Goal: Information Seeking & Learning: Learn about a topic

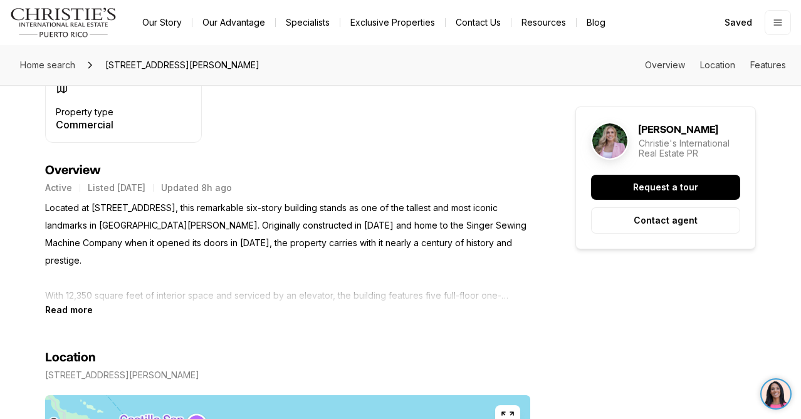
scroll to position [466, 0]
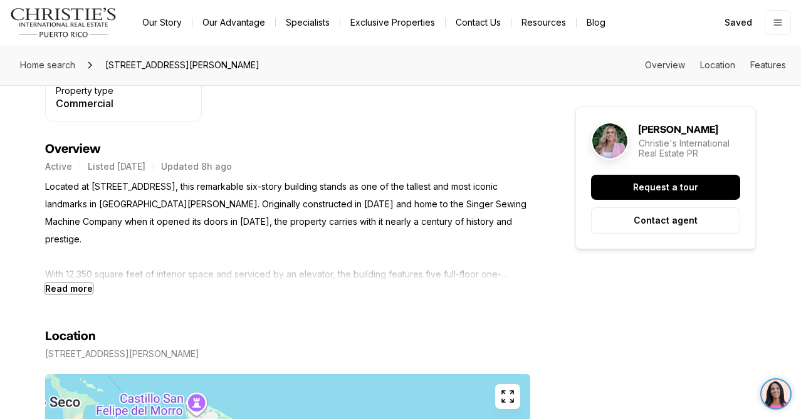
click at [73, 284] on b "Read more" at bounding box center [69, 288] width 48 height 11
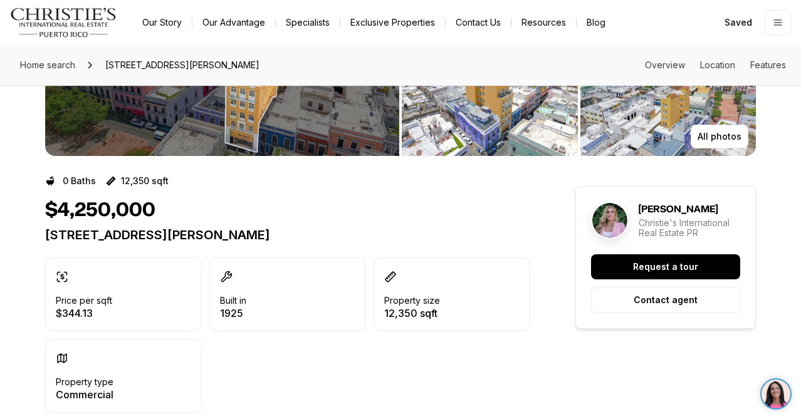
scroll to position [48, 0]
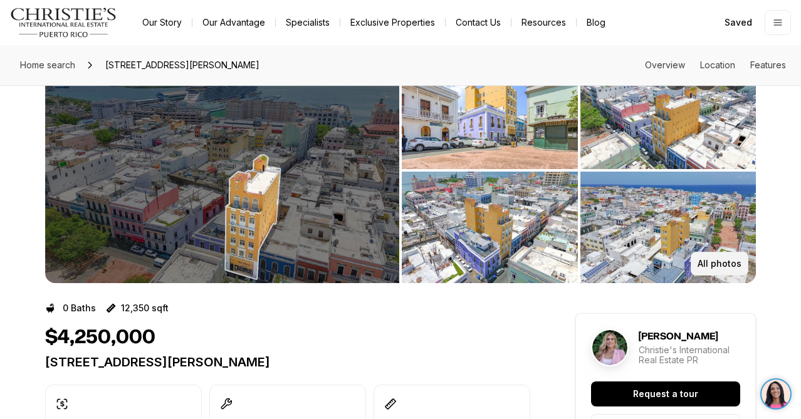
click at [708, 261] on p "All photos" at bounding box center [720, 264] width 44 height 10
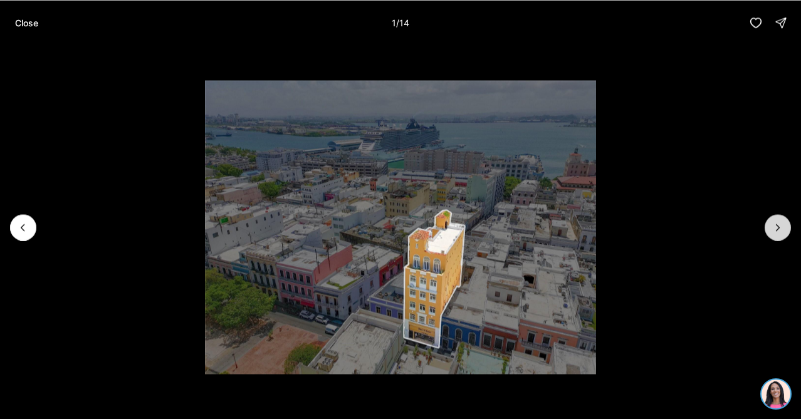
click at [771, 233] on button "Next slide" at bounding box center [778, 227] width 26 height 26
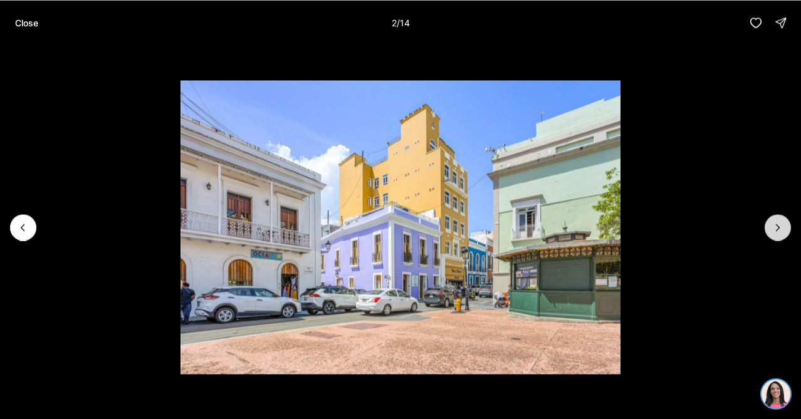
click at [771, 233] on button "Next slide" at bounding box center [778, 227] width 26 height 26
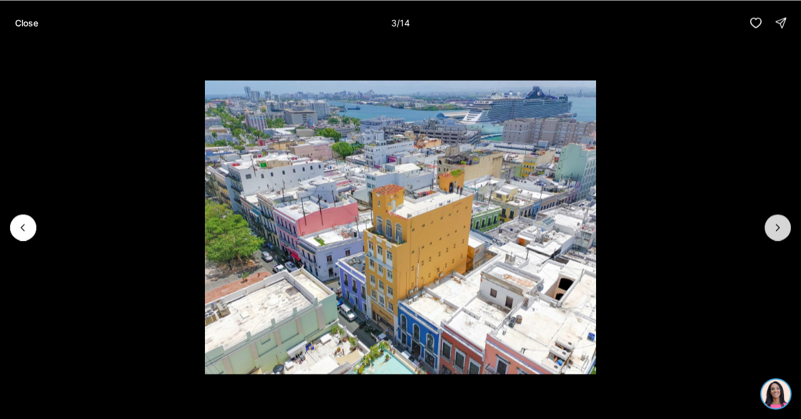
click at [771, 234] on button "Next slide" at bounding box center [778, 227] width 26 height 26
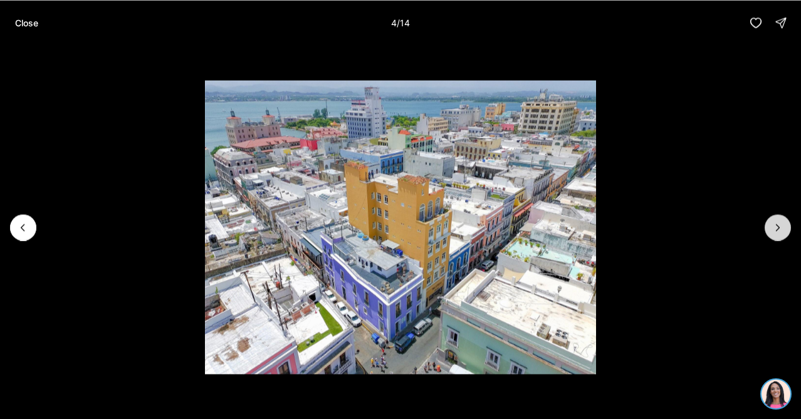
click at [771, 234] on button "Next slide" at bounding box center [778, 227] width 26 height 26
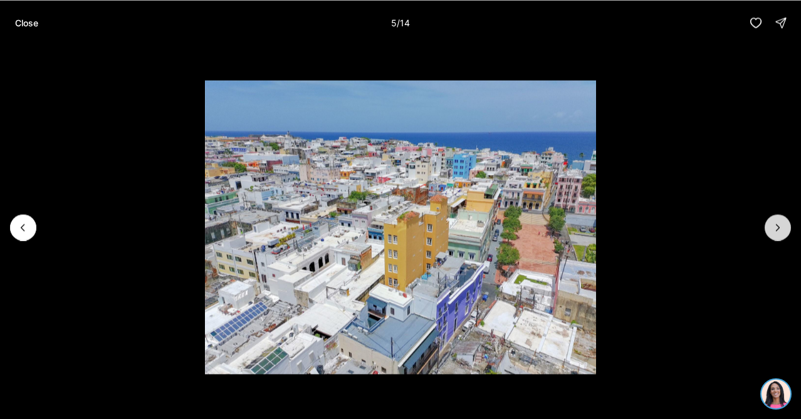
click at [771, 234] on button "Next slide" at bounding box center [778, 227] width 26 height 26
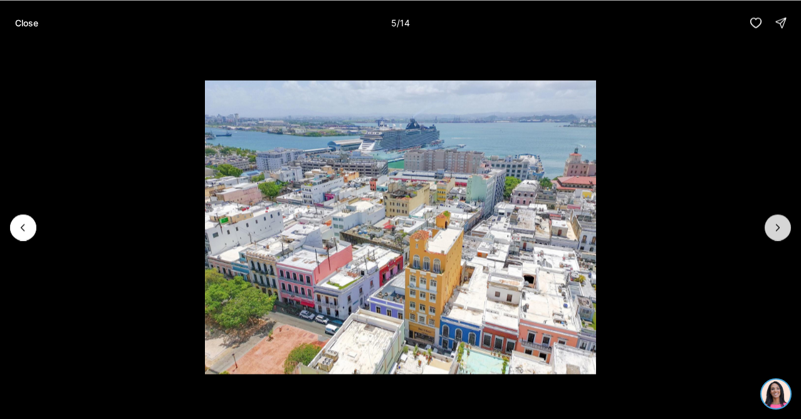
click at [771, 234] on button "Next slide" at bounding box center [778, 227] width 26 height 26
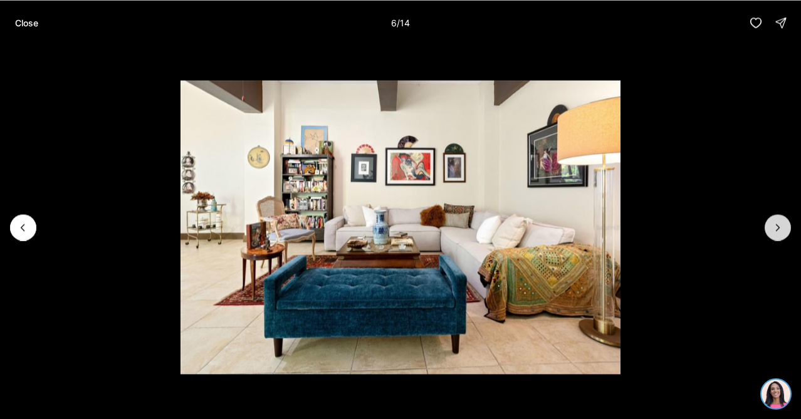
click at [771, 234] on button "Next slide" at bounding box center [778, 227] width 26 height 26
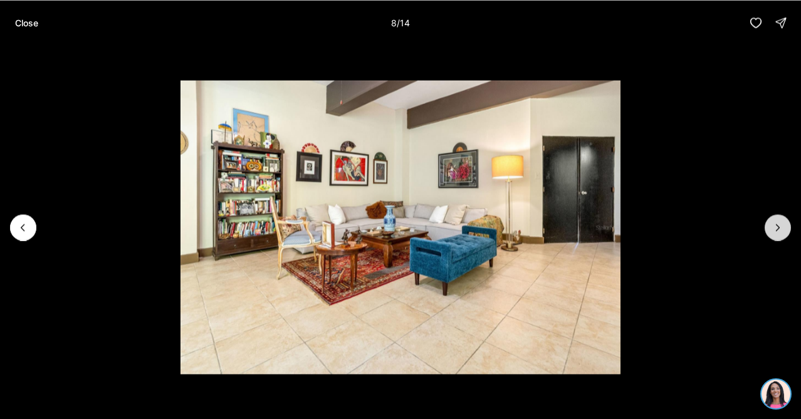
click at [771, 235] on button "Next slide" at bounding box center [778, 227] width 26 height 26
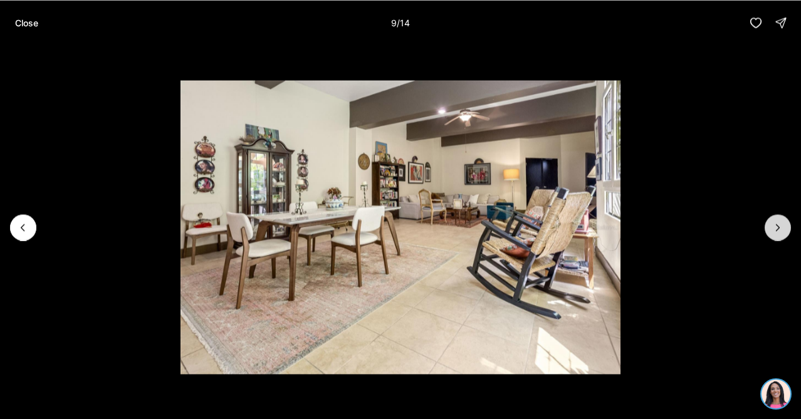
click at [771, 235] on button "Next slide" at bounding box center [778, 227] width 26 height 26
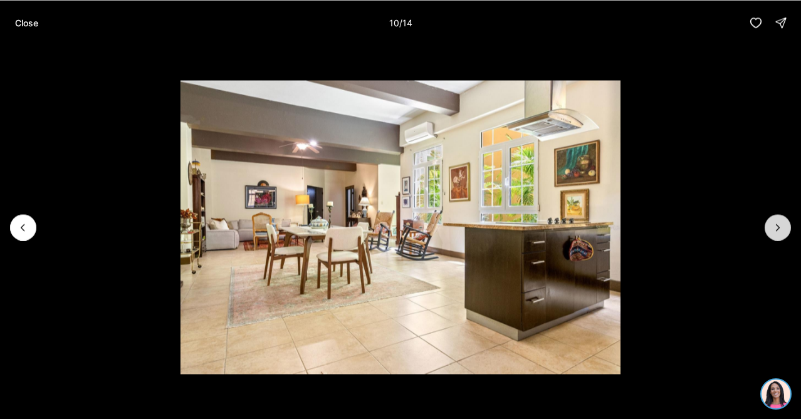
click at [771, 235] on button "Next slide" at bounding box center [778, 227] width 26 height 26
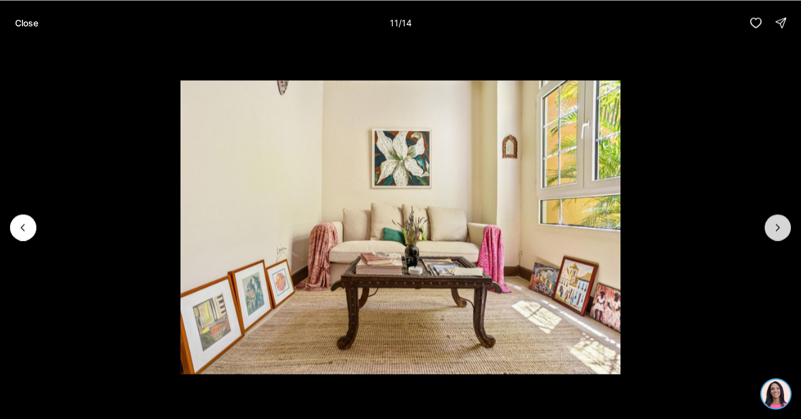
click at [771, 235] on button "Next slide" at bounding box center [778, 227] width 26 height 26
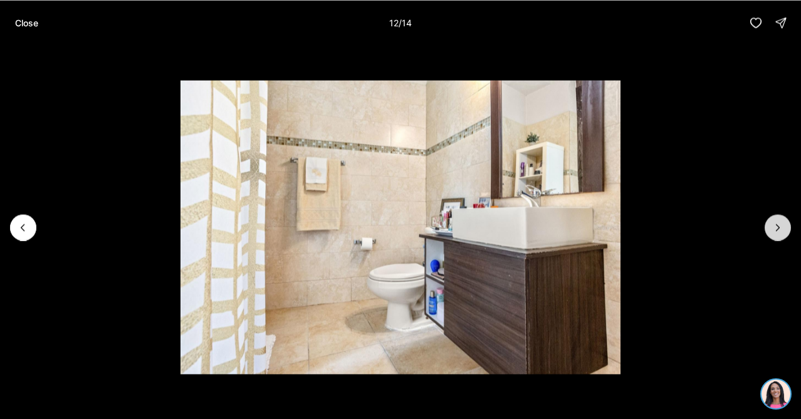
click at [771, 235] on button "Next slide" at bounding box center [778, 227] width 26 height 26
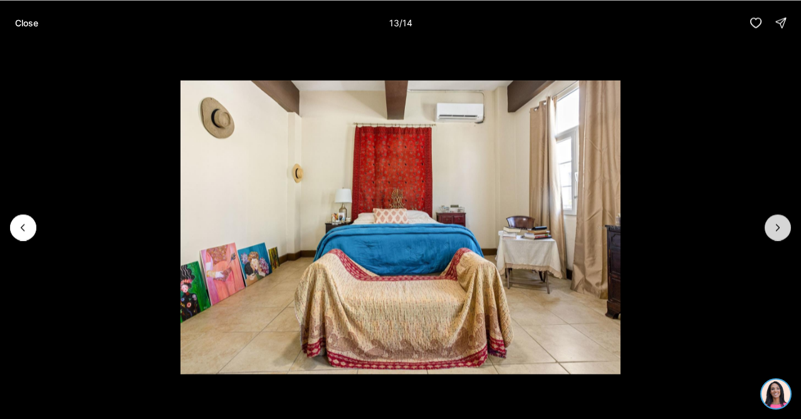
click at [771, 235] on button "Next slide" at bounding box center [778, 227] width 26 height 26
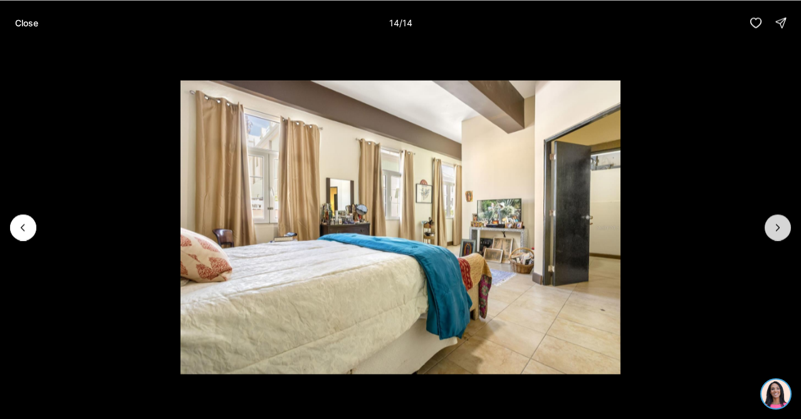
click at [771, 235] on div at bounding box center [778, 227] width 26 height 26
click at [776, 226] on div at bounding box center [778, 227] width 26 height 26
click at [37, 18] on p "Close" at bounding box center [26, 23] width 23 height 10
